Goal: Information Seeking & Learning: Learn about a topic

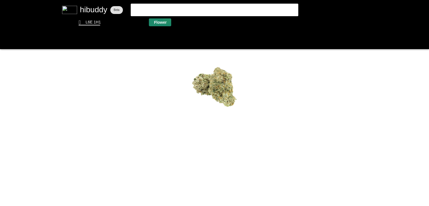
click at [168, 20] on flt-glass-pane at bounding box center [214, 103] width 429 height 206
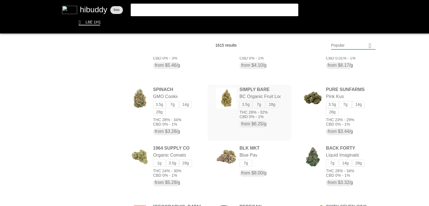
click at [265, 121] on flt-glass-pane at bounding box center [214, 103] width 429 height 206
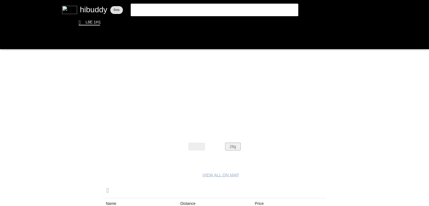
click at [235, 144] on flt-glass-pane at bounding box center [214, 103] width 429 height 206
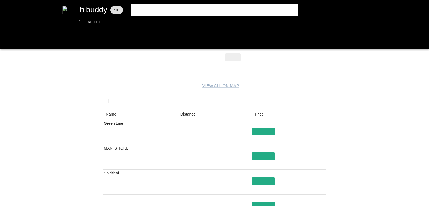
click at [191, 115] on flt-glass-pane at bounding box center [214, 103] width 429 height 206
click at [192, 114] on flt-glass-pane at bounding box center [214, 103] width 429 height 206
